Goal: Communication & Community: Participate in discussion

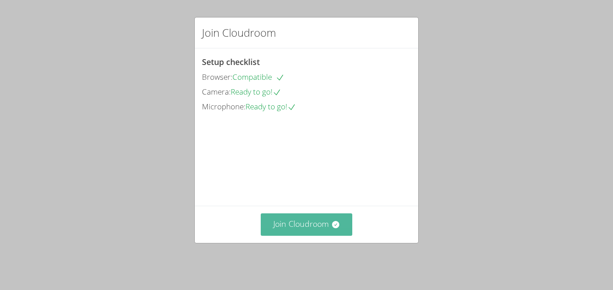
click at [302, 227] on button "Join Cloudroom" at bounding box center [307, 225] width 92 height 22
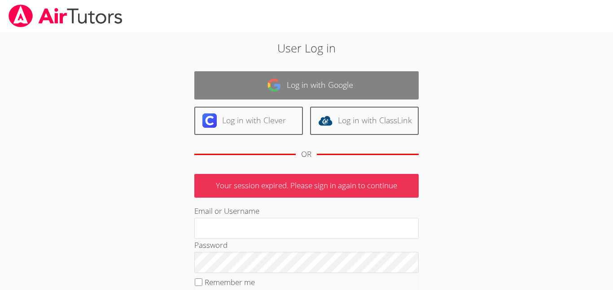
click at [305, 93] on link "Log in with Google" at bounding box center [306, 85] width 224 height 28
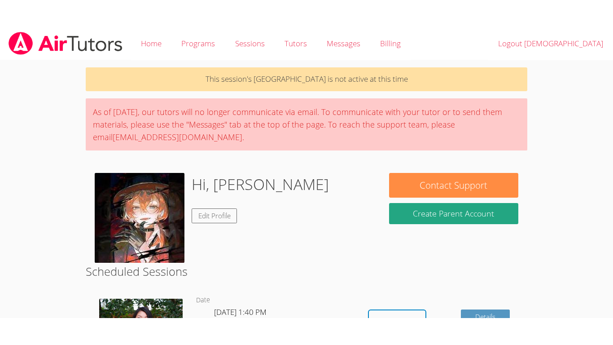
scroll to position [141, 0]
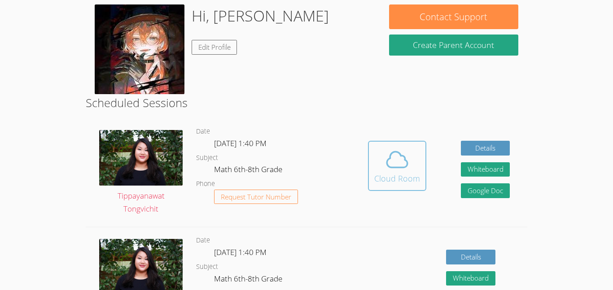
click at [396, 175] on div "Cloud Room" at bounding box center [397, 178] width 46 height 13
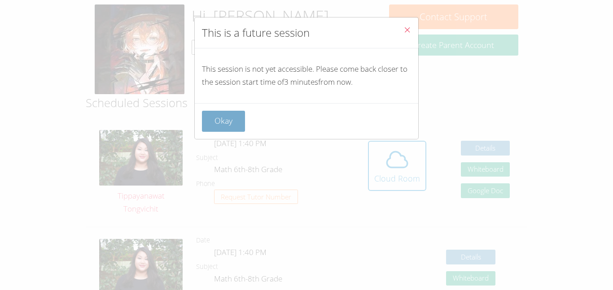
click at [241, 125] on button "Okay" at bounding box center [223, 121] width 43 height 21
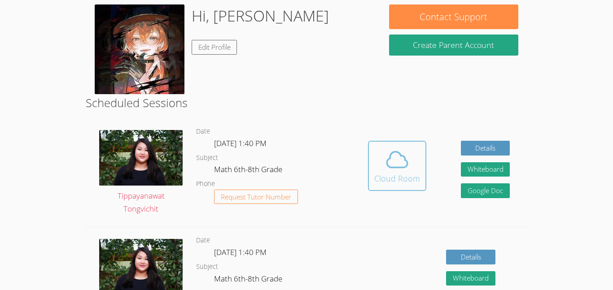
click at [390, 166] on icon at bounding box center [397, 159] width 25 height 25
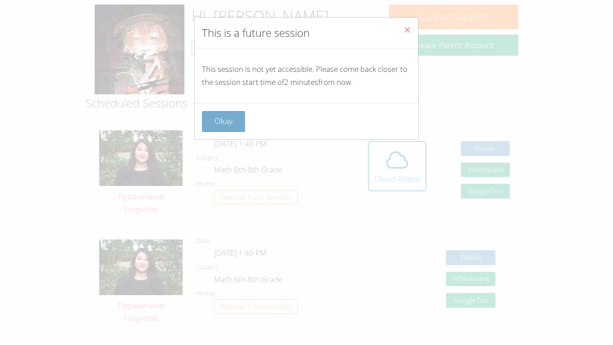
click at [226, 127] on button "Okay" at bounding box center [223, 121] width 43 height 21
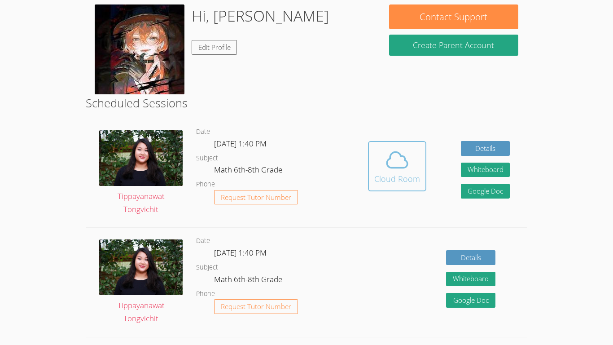
click at [394, 183] on div "Cloud Room" at bounding box center [397, 178] width 46 height 13
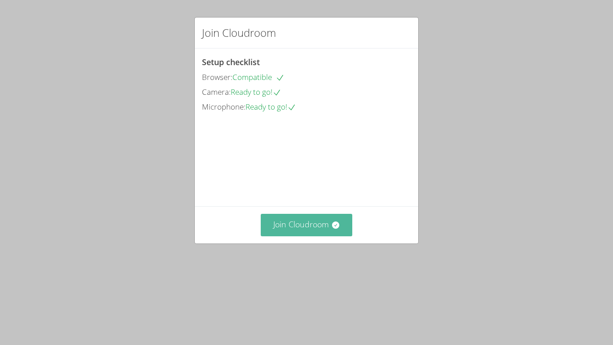
click at [332, 229] on icon at bounding box center [335, 224] width 9 height 9
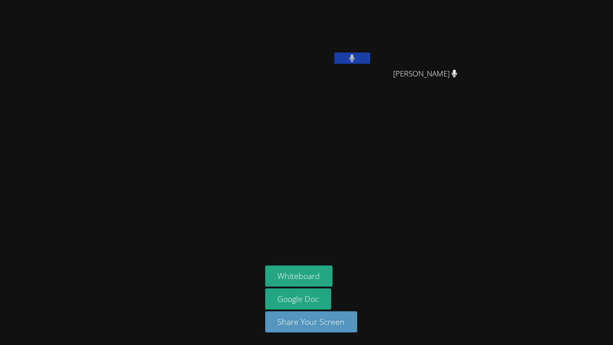
click at [358, 61] on button at bounding box center [352, 58] width 36 height 11
click at [359, 60] on button at bounding box center [352, 58] width 36 height 11
click at [360, 61] on button at bounding box center [352, 58] width 36 height 11
click at [346, 57] on button at bounding box center [352, 58] width 36 height 11
click at [350, 56] on icon at bounding box center [352, 58] width 6 height 8
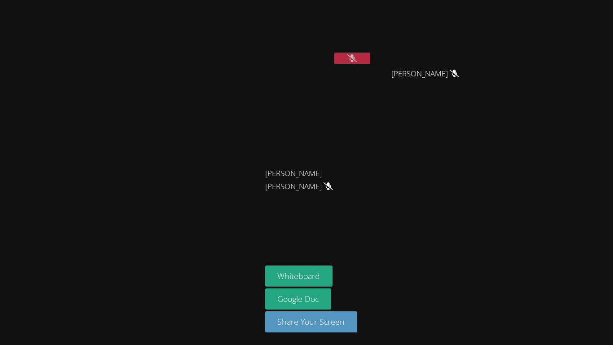
click at [350, 56] on icon at bounding box center [351, 58] width 9 height 8
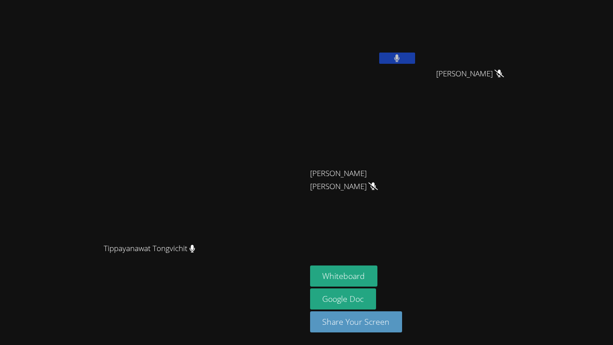
click at [395, 54] on button at bounding box center [397, 58] width 36 height 11
click at [352, 275] on button "Whiteboard" at bounding box center [344, 275] width 68 height 21
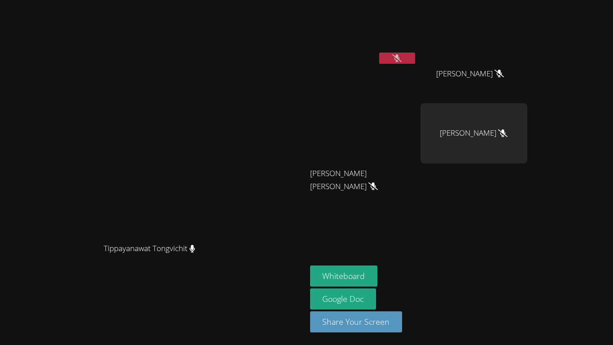
click at [415, 58] on button at bounding box center [397, 58] width 36 height 11
click at [415, 55] on button at bounding box center [397, 58] width 36 height 11
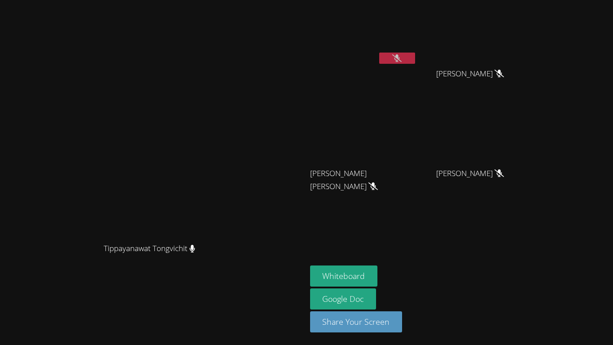
click at [402, 61] on icon at bounding box center [396, 58] width 9 height 8
click at [400, 57] on icon at bounding box center [397, 58] width 6 height 8
click at [402, 61] on icon at bounding box center [396, 58] width 9 height 8
click at [400, 57] on icon at bounding box center [396, 58] width 5 height 8
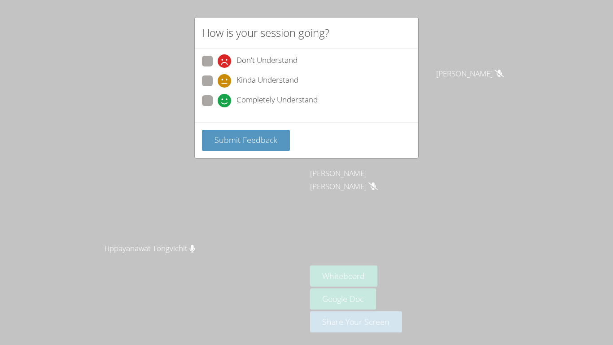
click at [224, 103] on icon at bounding box center [224, 100] width 13 height 13
click at [224, 103] on input "Completely Understand" at bounding box center [222, 99] width 8 height 8
radio input "true"
click at [232, 132] on button "Submit Feedback" at bounding box center [246, 140] width 88 height 21
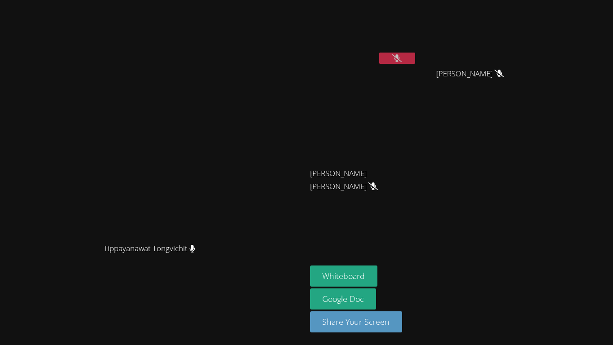
click at [415, 59] on button at bounding box center [397, 58] width 36 height 11
click at [415, 53] on button at bounding box center [397, 58] width 36 height 11
click at [415, 54] on button at bounding box center [397, 58] width 36 height 11
click at [415, 55] on button at bounding box center [397, 58] width 36 height 11
